Goal: Communication & Community: Answer question/provide support

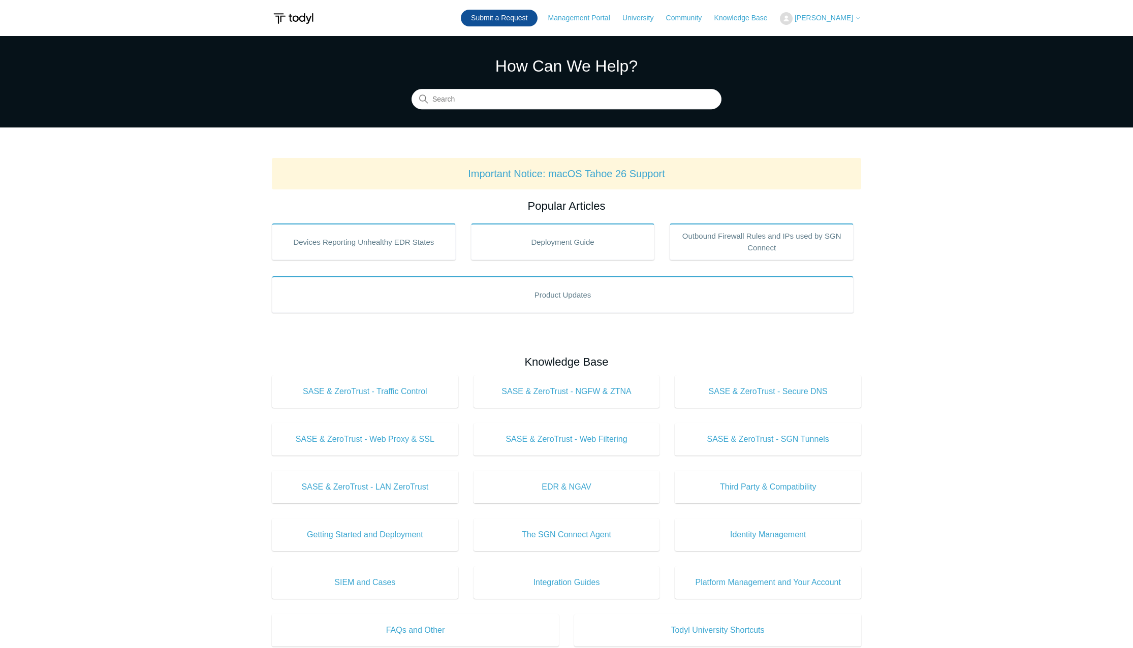
click at [525, 19] on link "Submit a Request" at bounding box center [499, 18] width 77 height 17
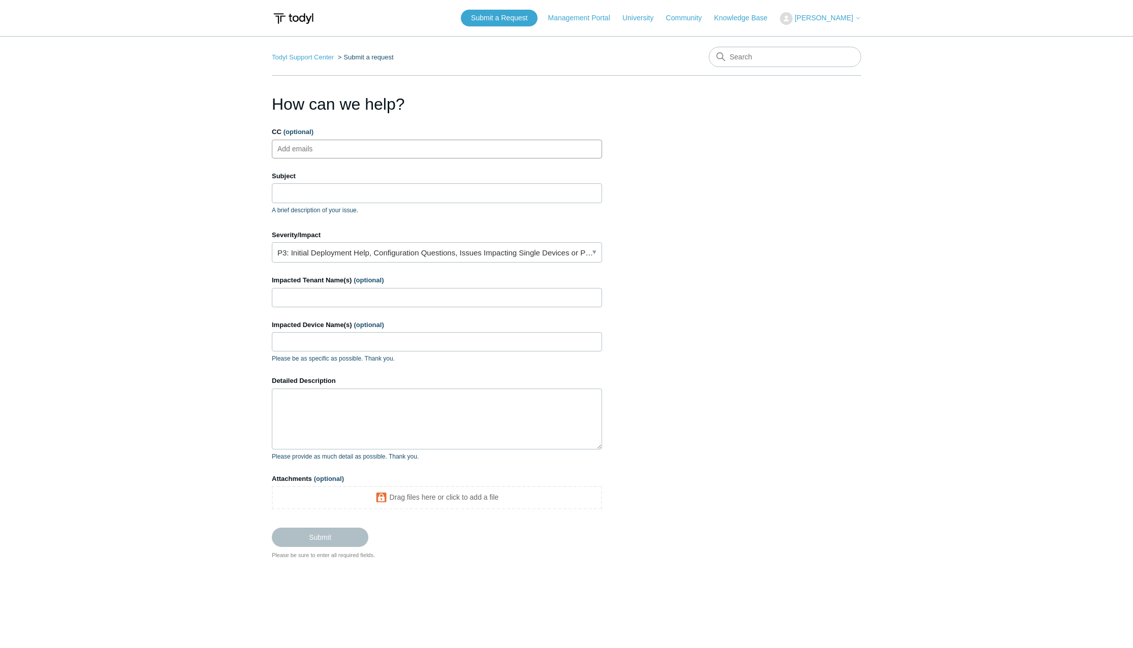
click at [326, 151] on input "CC (optional)" at bounding box center [304, 148] width 60 height 15
click at [331, 145] on input "CC (optional)" at bounding box center [304, 148] width 60 height 15
paste input "fbailey@teamues.com"
type input "fbailey@teamues.com"
click at [319, 192] on input "Subject" at bounding box center [437, 192] width 330 height 19
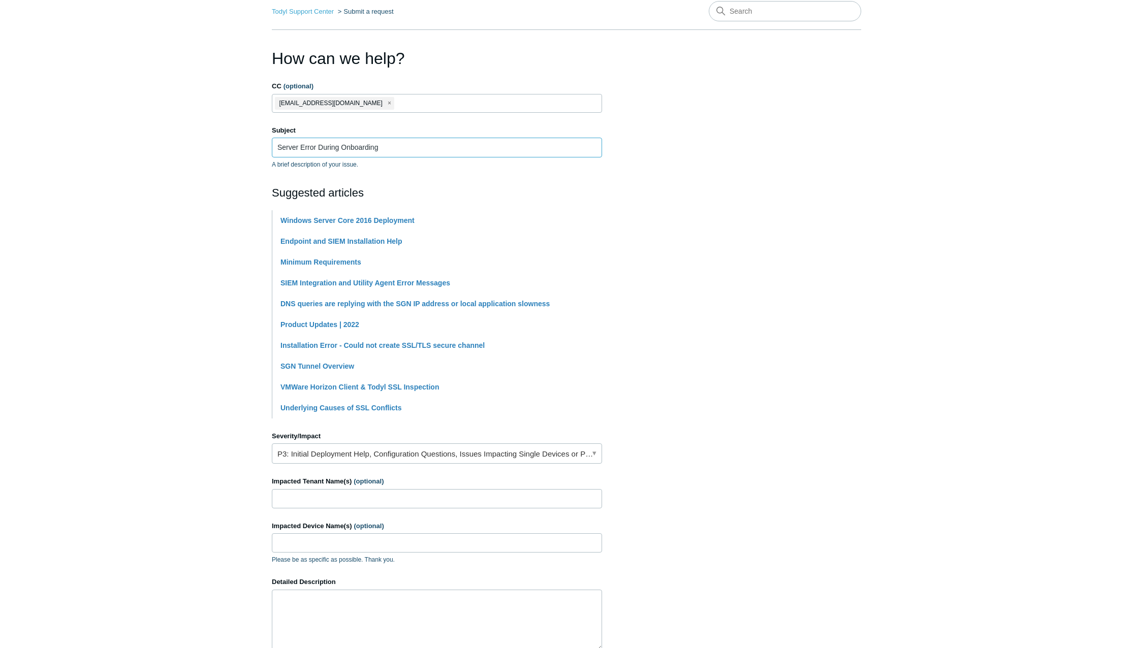
scroll to position [229, 0]
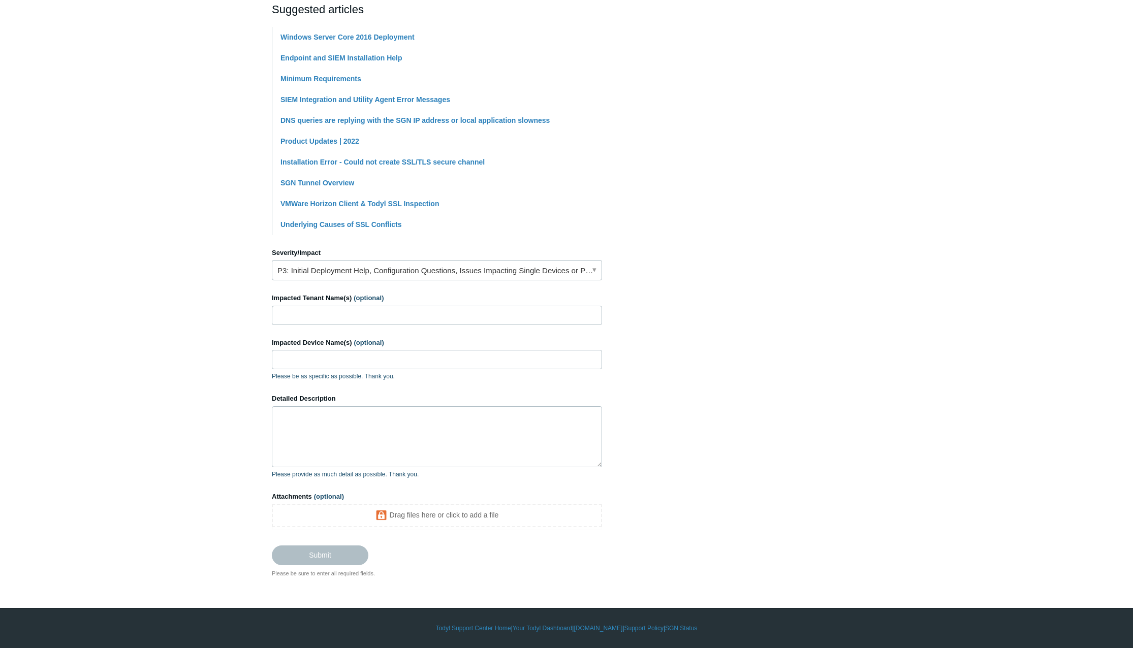
type input "Server Error During Onboarding"
click at [405, 271] on link "P3: Initial Deployment Help, Configuration Questions, Issues Impacting Single D…" at bounding box center [437, 270] width 330 height 20
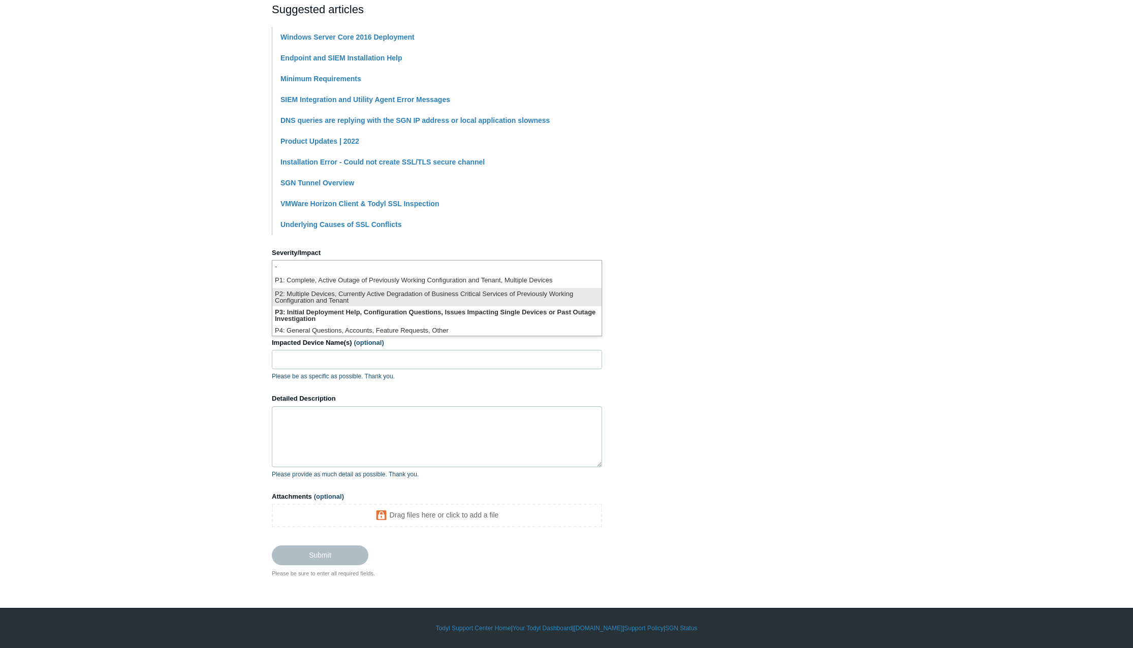
click at [367, 290] on li "P2: Multiple Devices, Currently Active Degradation of Business Critical Service…" at bounding box center [436, 297] width 329 height 18
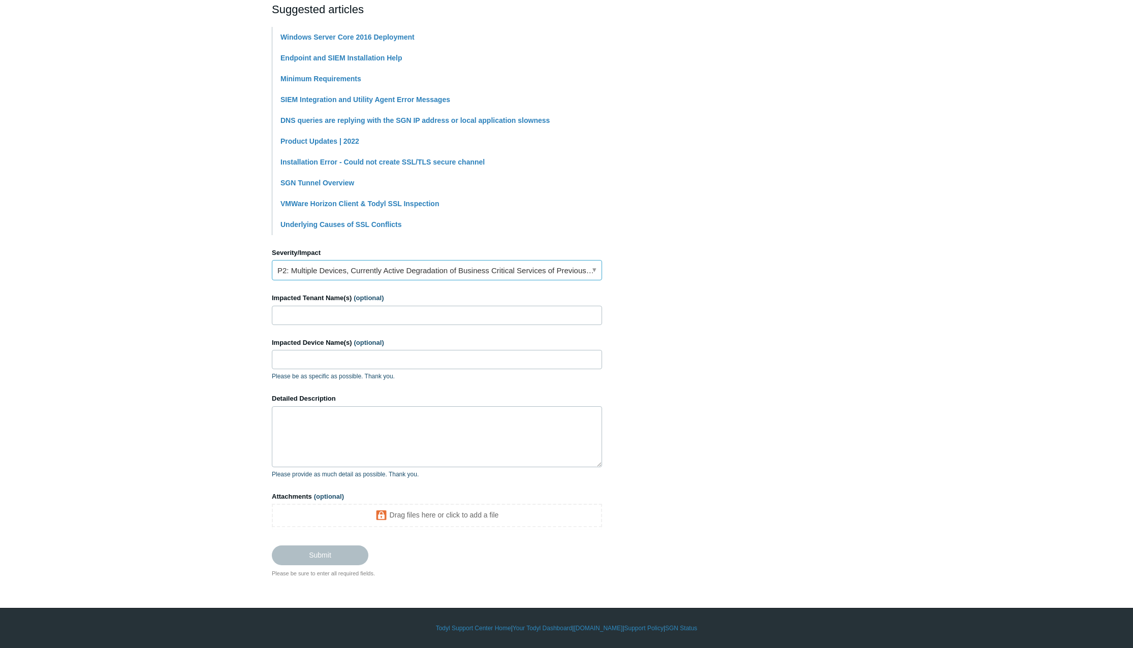
click at [390, 275] on link "P2: Multiple Devices, Currently Active Degradation of Business Critical Service…" at bounding box center [437, 270] width 330 height 20
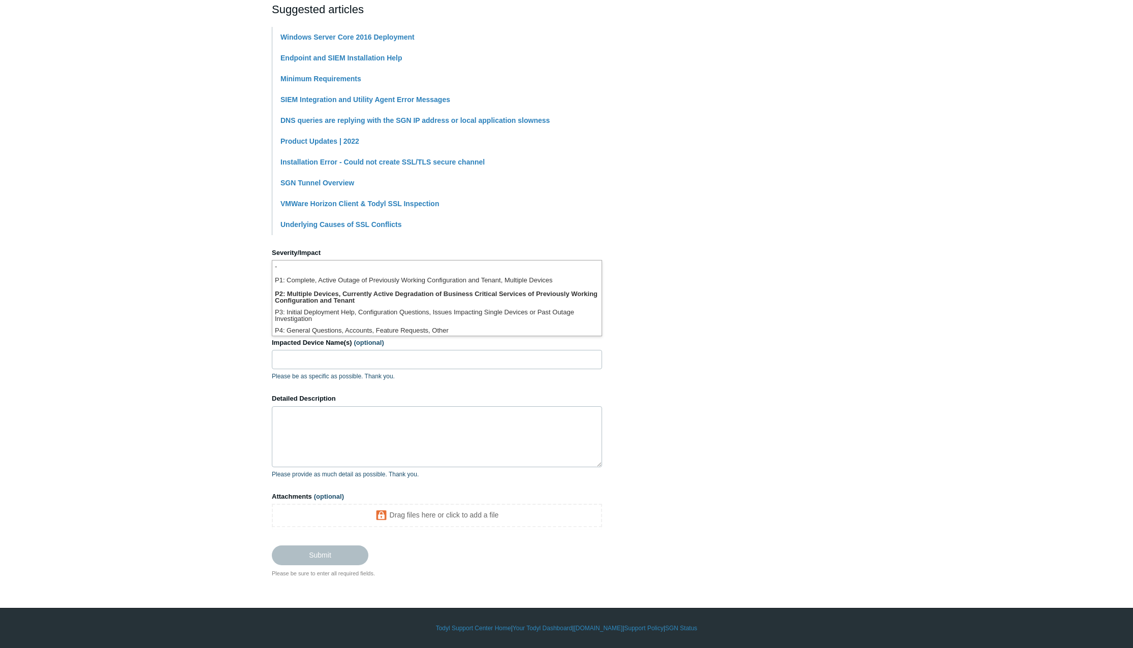
click at [369, 282] on li "P1: Complete, Active Outage of Previously Working Configuration and Tenant, Mul…" at bounding box center [436, 281] width 329 height 14
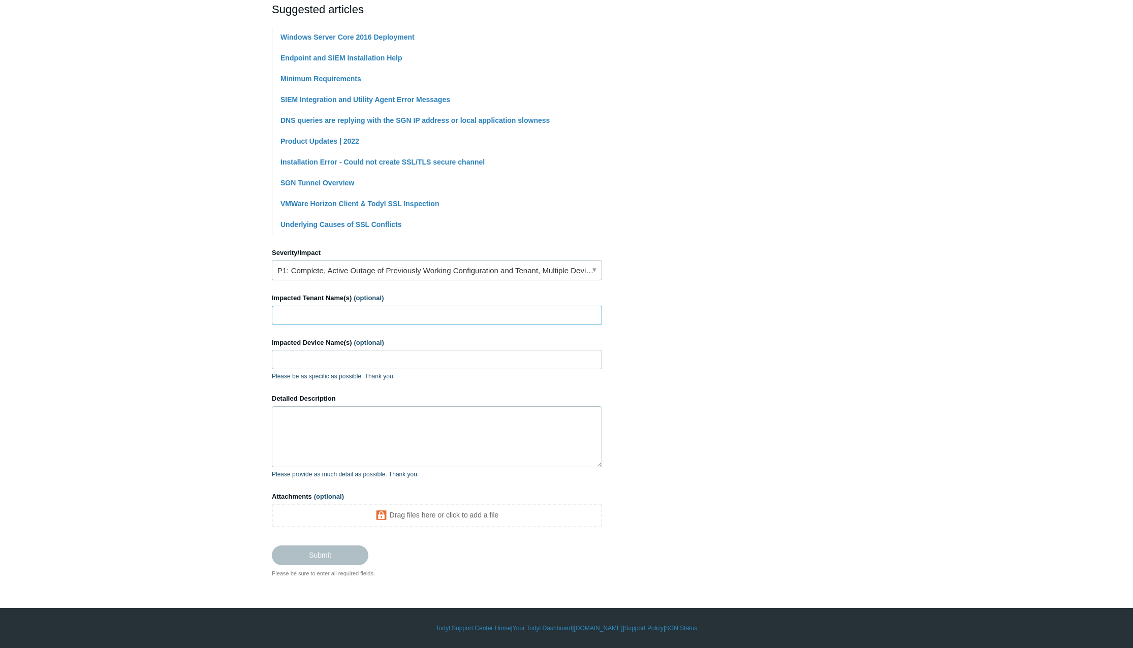
click at [342, 317] on input "Impacted Tenant Name(s) (optional)" at bounding box center [437, 315] width 330 height 19
type input "Universal Engineering Sciences"
click at [332, 416] on textarea "Detailed Description" at bounding box center [437, 437] width 330 height 61
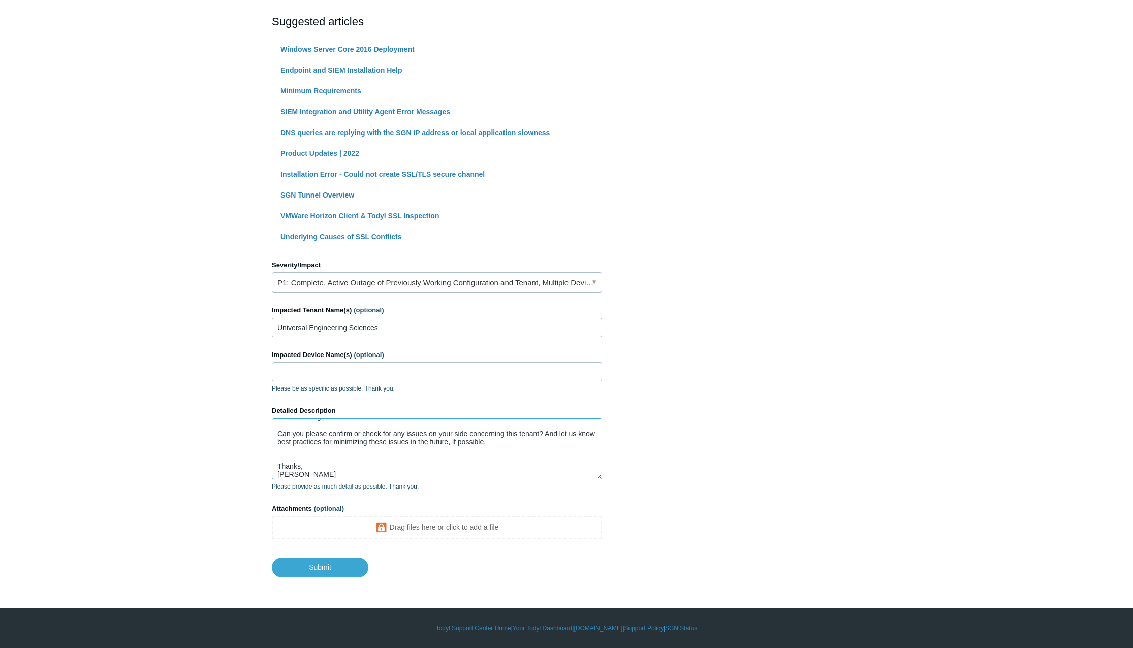
scroll to position [60, 0]
click at [432, 445] on textarea "Hello, After identifying over 1000 devices that had not fully/correctly install…" at bounding box center [437, 449] width 330 height 61
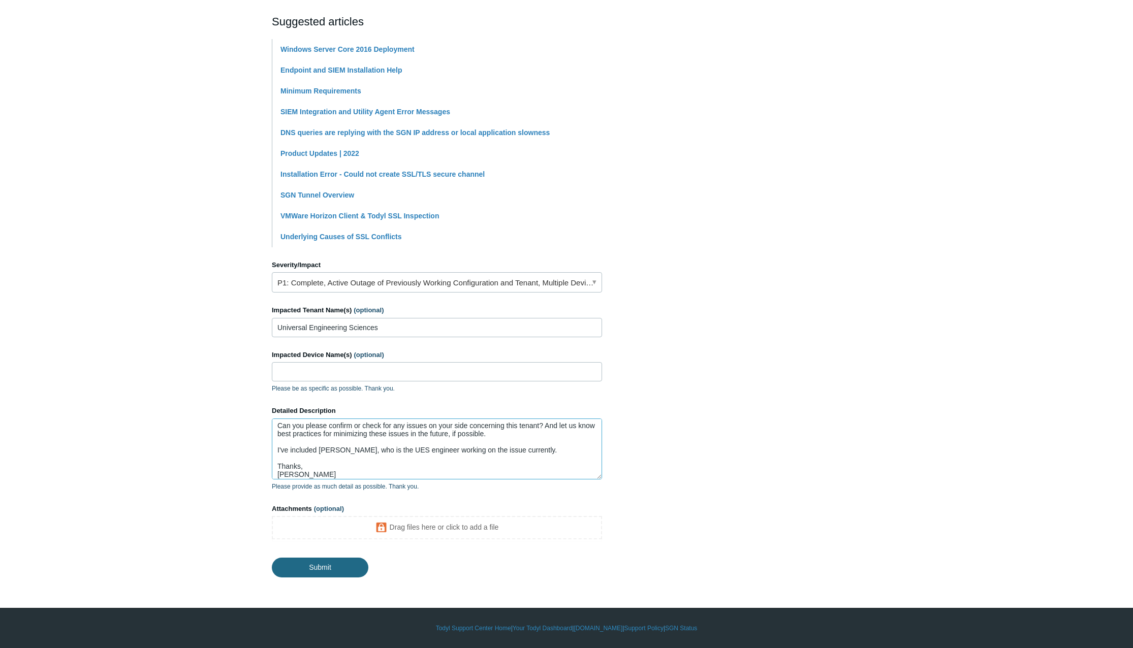
type textarea "Hello, After identifying over 1000 devices that had not fully/correctly install…"
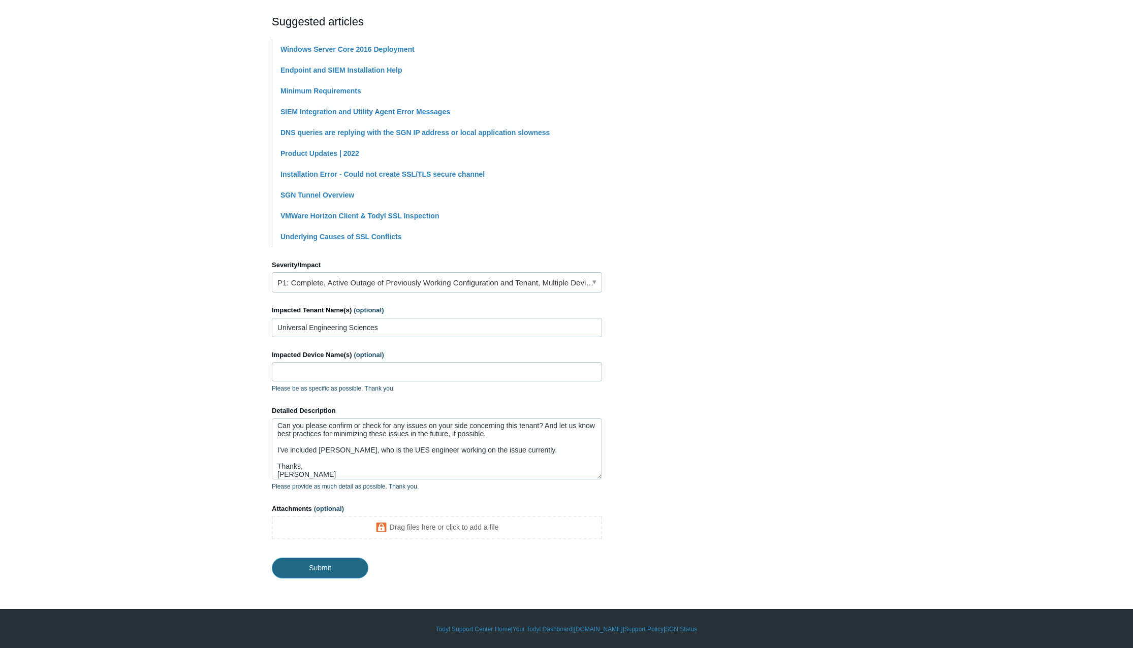
click at [351, 569] on input "Submit" at bounding box center [320, 568] width 97 height 20
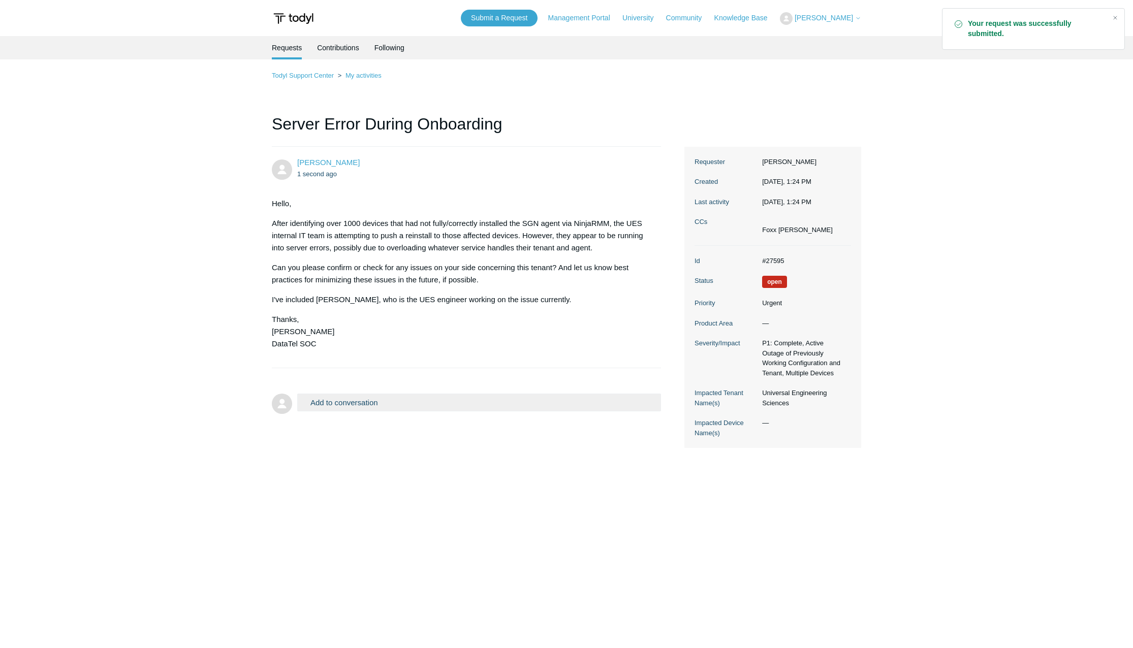
click at [839, 18] on span "[PERSON_NAME]" at bounding box center [824, 18] width 58 height 8
click at [839, 39] on link "My Support Requests" at bounding box center [830, 40] width 99 height 18
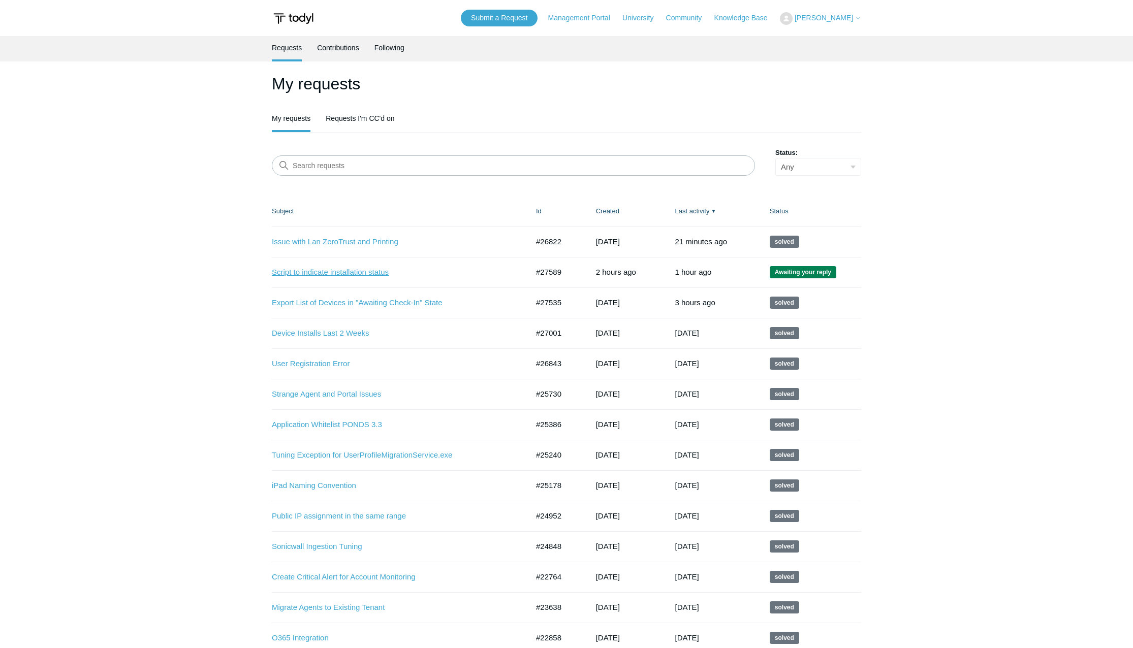
click at [381, 274] on link "Script to indicate installation status" at bounding box center [392, 273] width 241 height 12
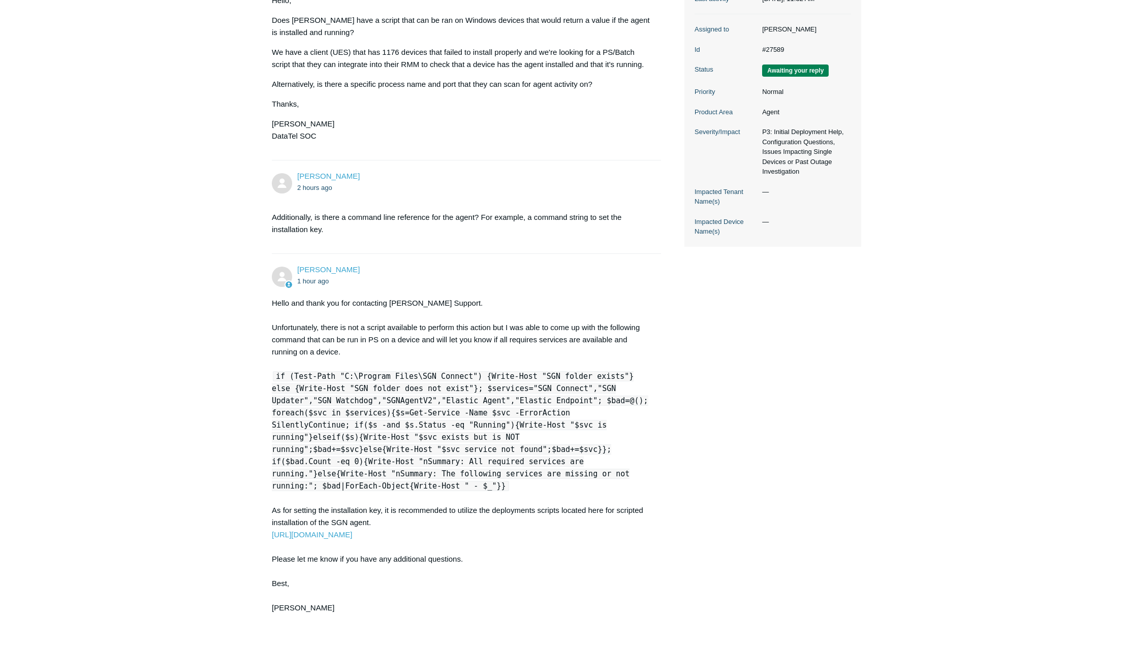
scroll to position [331, 0]
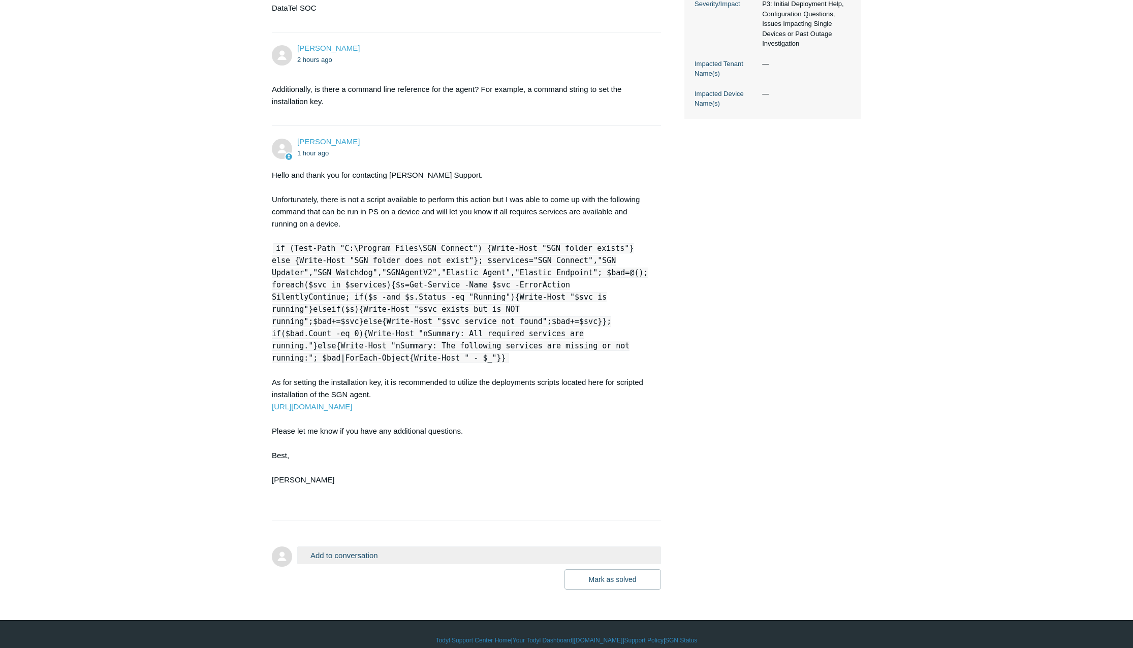
click at [331, 547] on button "Add to conversation" at bounding box center [479, 556] width 364 height 18
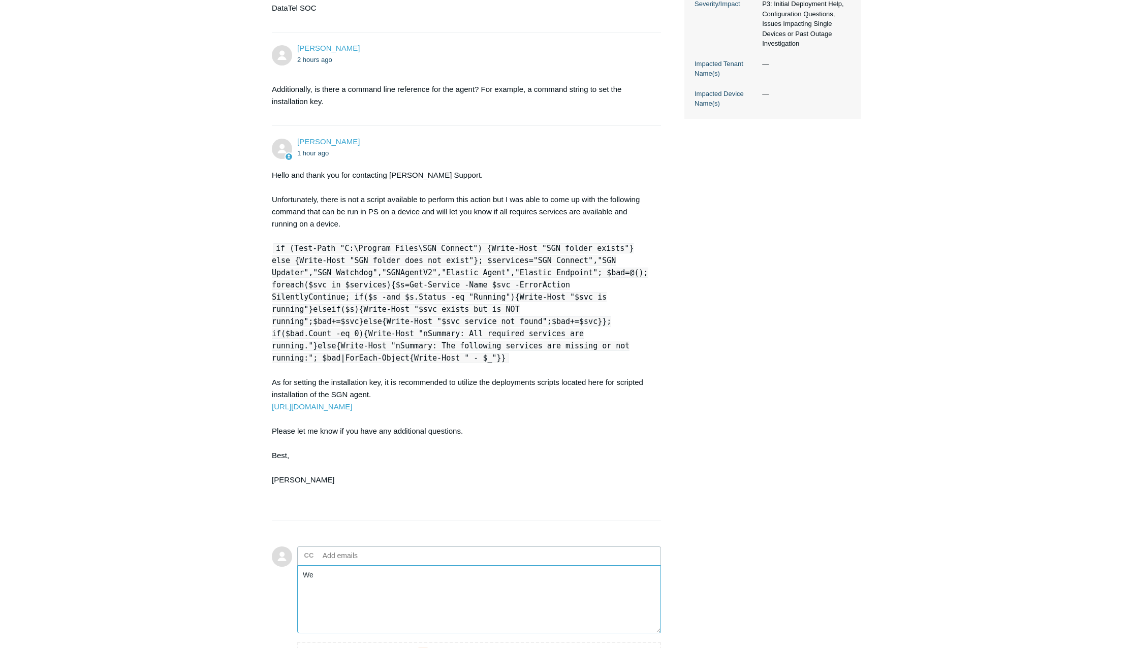
type textarea "W"
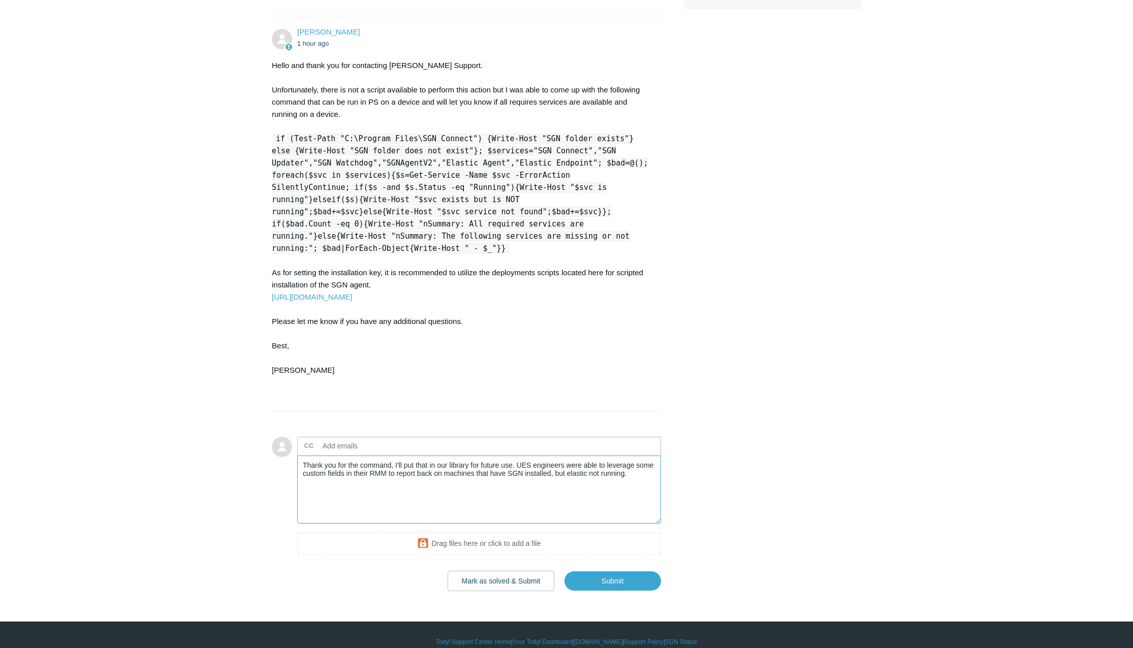
scroll to position [443, 0]
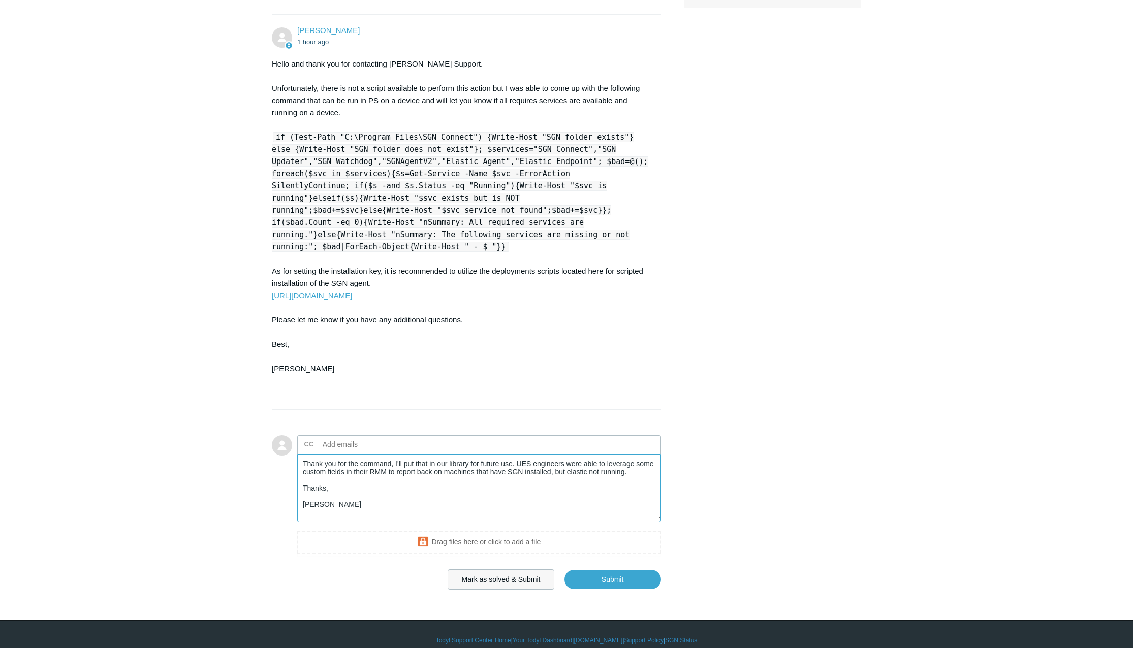
type textarea "Thank you for the command, I'll put that in our library for future use. UES eng…"
click at [507, 570] on button "Mark as solved & Submit" at bounding box center [501, 580] width 107 height 20
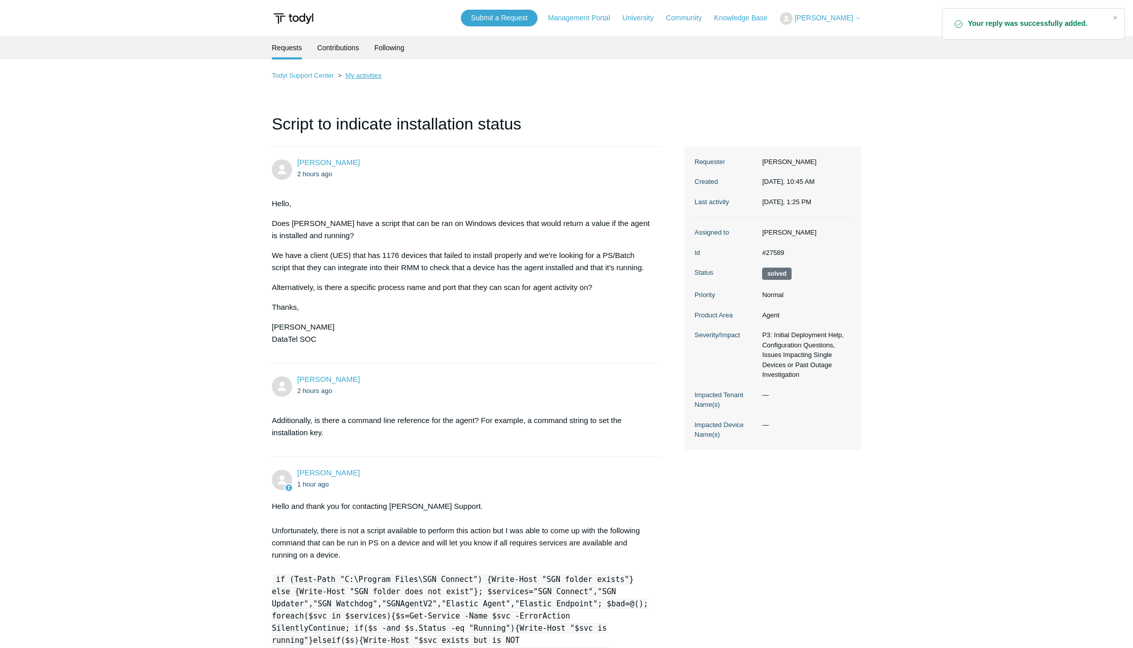
click at [364, 78] on link "My activities" at bounding box center [364, 76] width 36 height 8
